Goal: Transaction & Acquisition: Purchase product/service

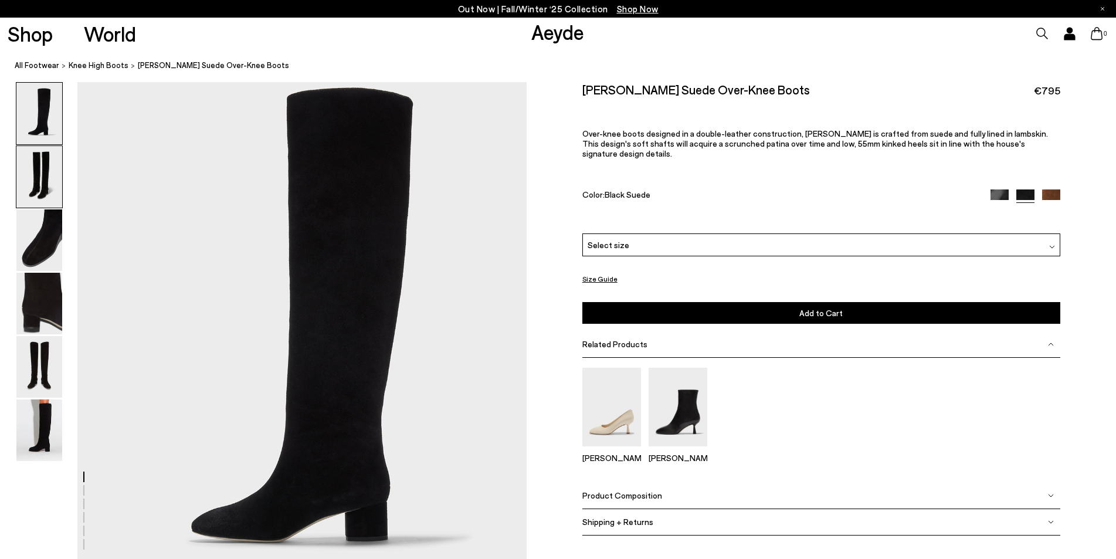
click at [32, 181] on img at bounding box center [39, 177] width 46 height 62
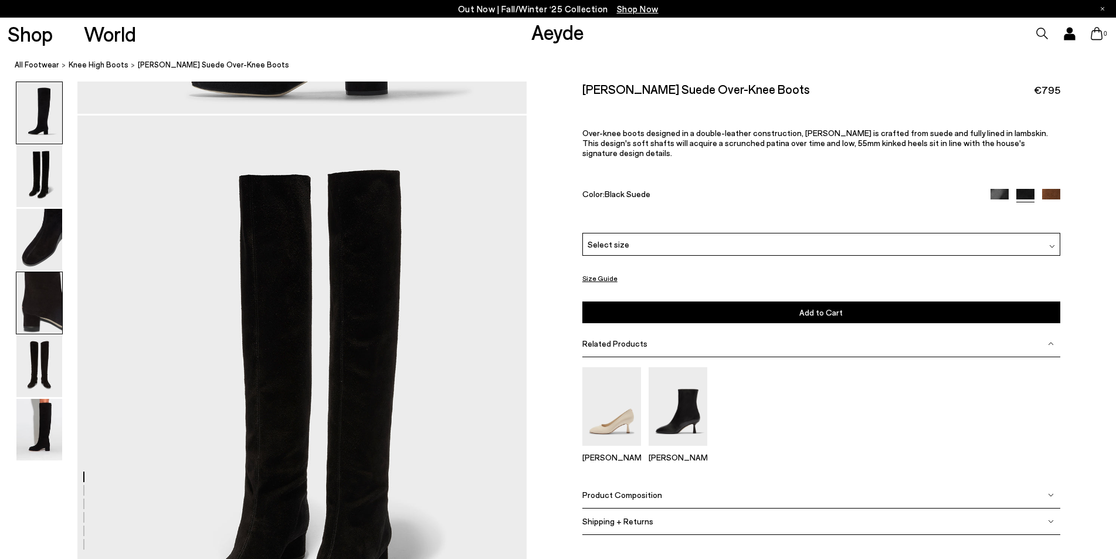
scroll to position [481, 0]
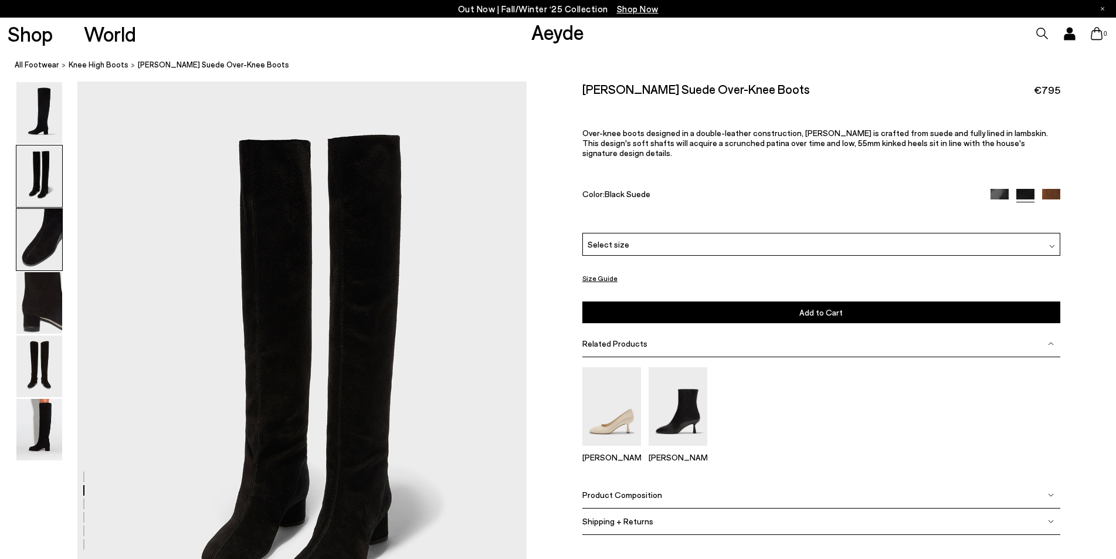
click at [38, 244] on img at bounding box center [39, 240] width 46 height 62
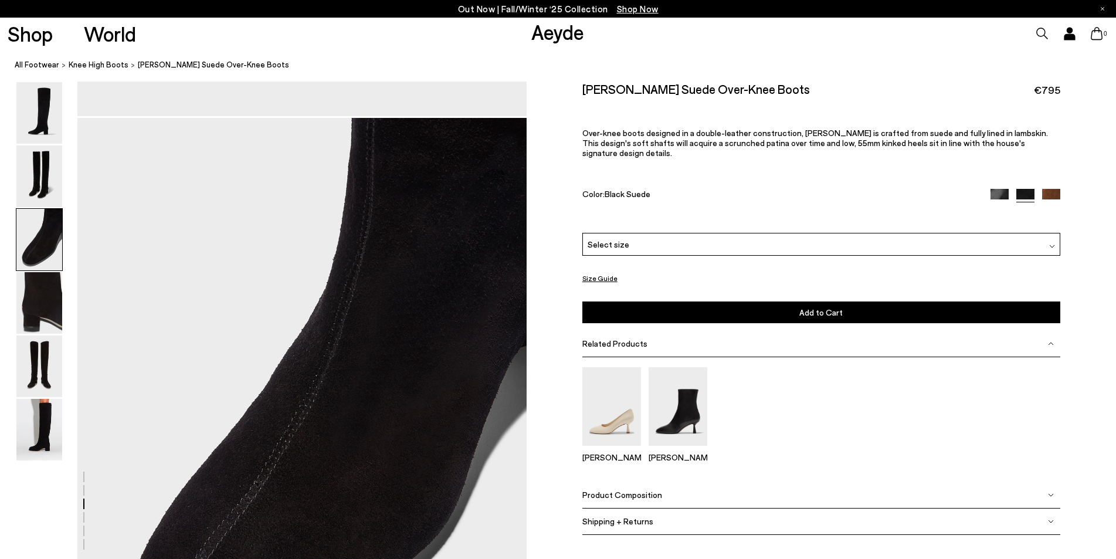
scroll to position [1081, 0]
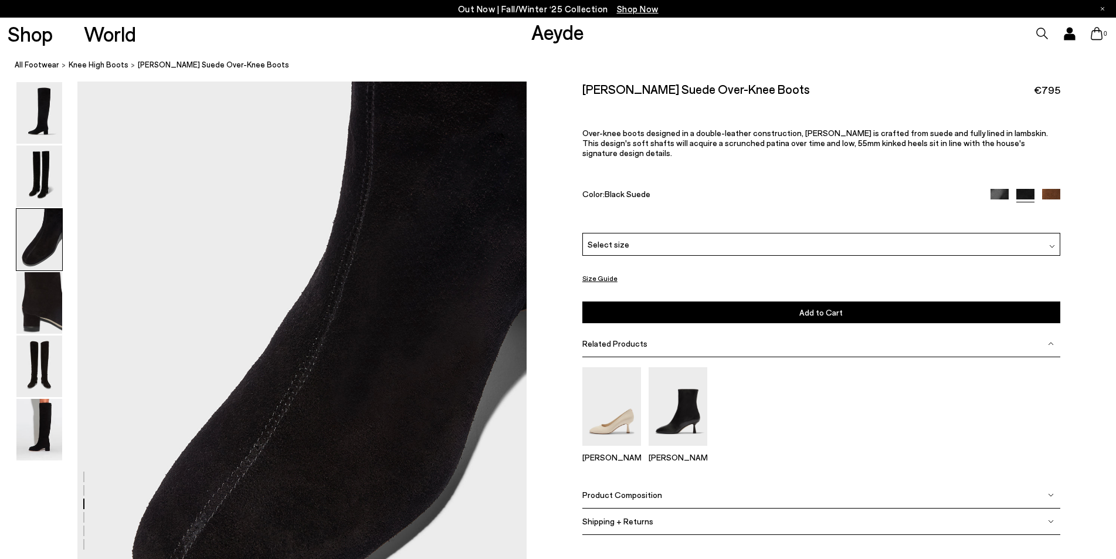
click at [34, 242] on img at bounding box center [39, 240] width 46 height 62
click at [25, 313] on img at bounding box center [39, 303] width 46 height 62
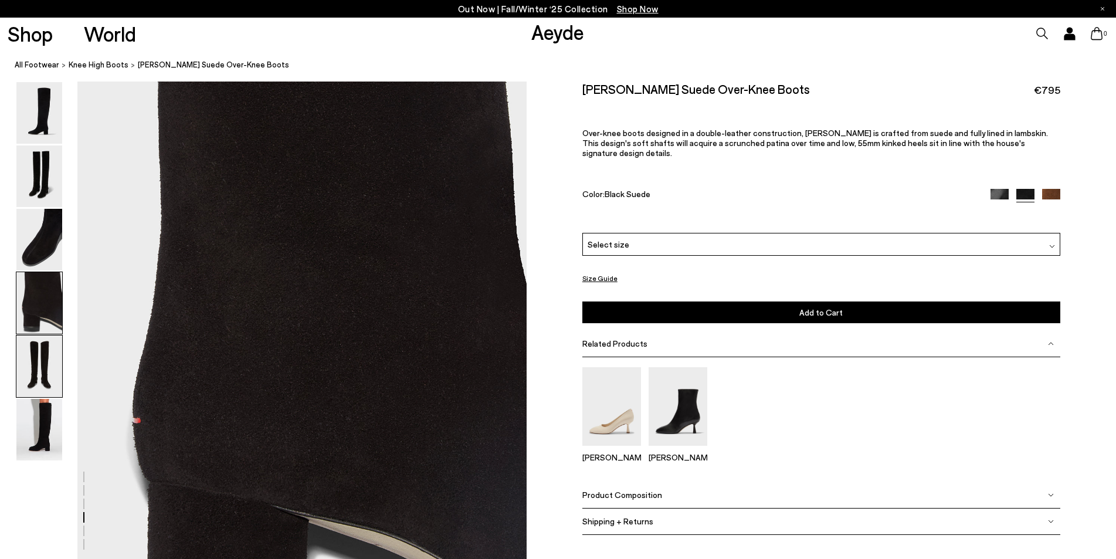
click at [38, 343] on img at bounding box center [39, 367] width 46 height 62
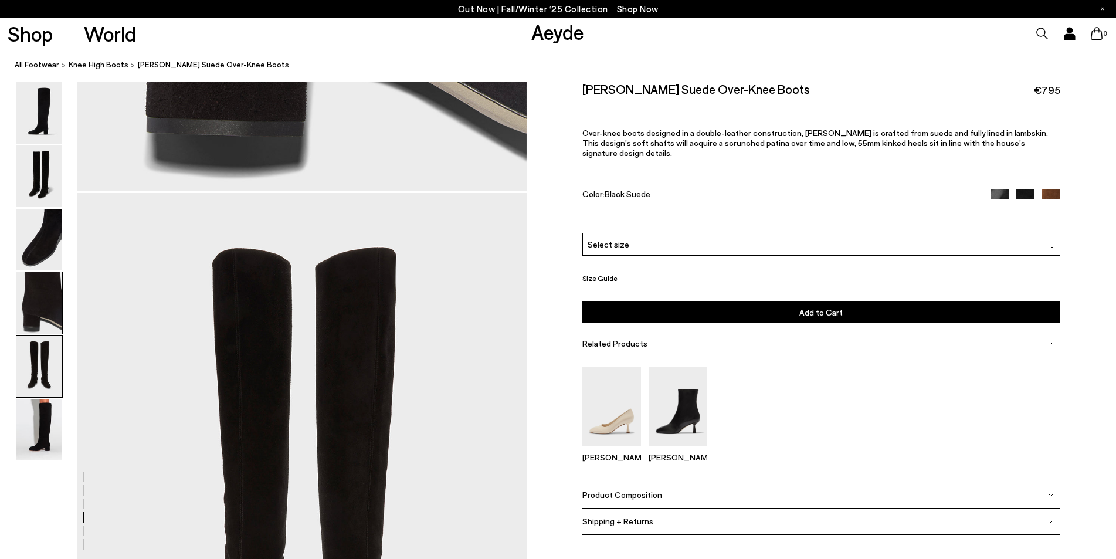
scroll to position [2283, 0]
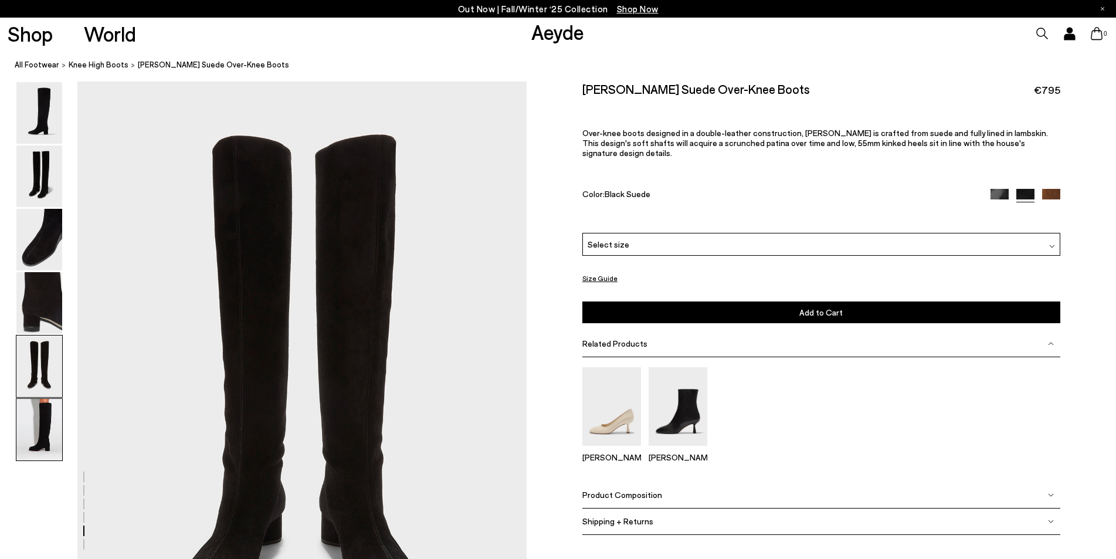
click at [40, 420] on img at bounding box center [39, 430] width 46 height 62
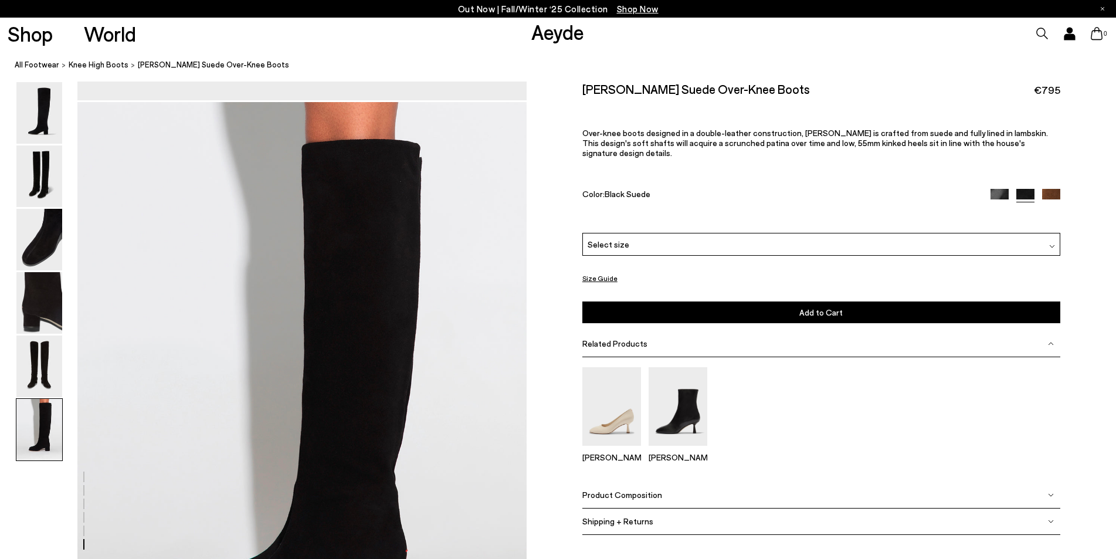
scroll to position [2670, 0]
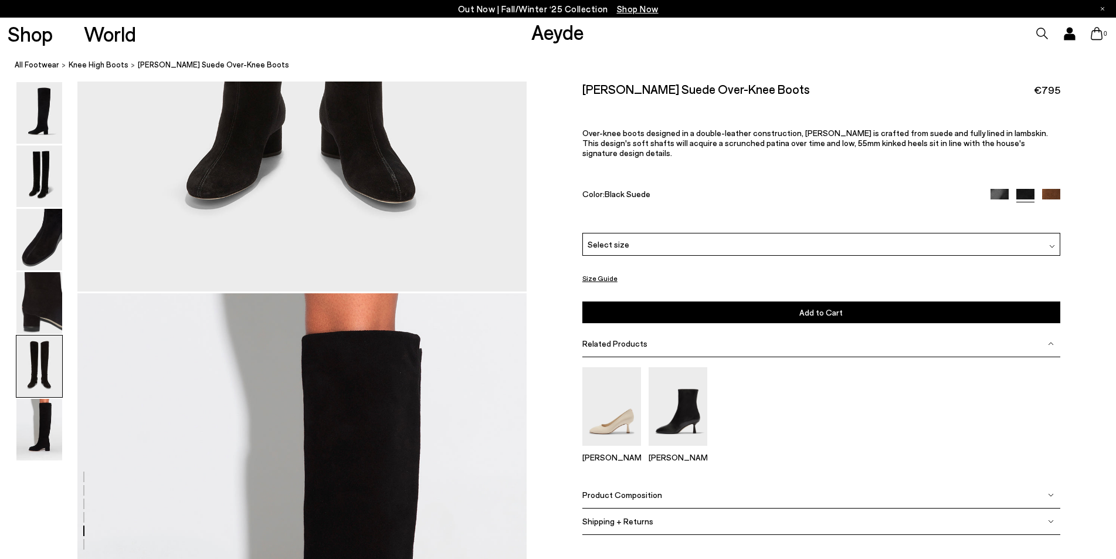
click at [994, 189] on img at bounding box center [1000, 198] width 18 height 18
